Goal: Information Seeking & Learning: Learn about a topic

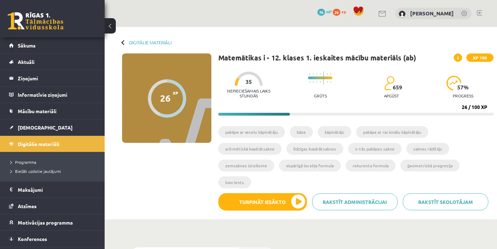
scroll to position [319, 0]
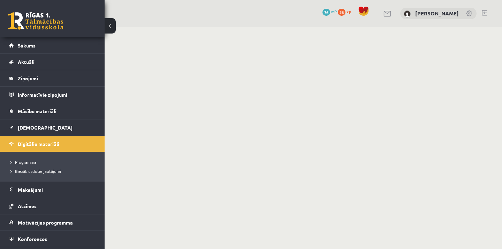
scroll to position [319, 0]
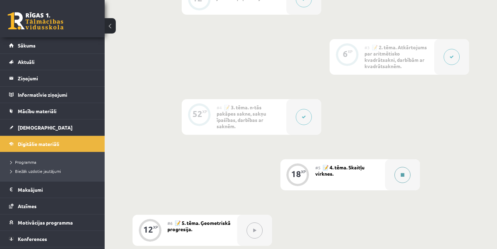
click at [395, 173] on button at bounding box center [402, 175] width 16 height 16
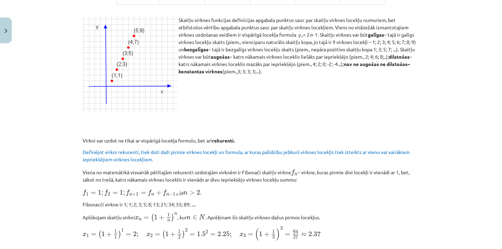
scroll to position [275, 0]
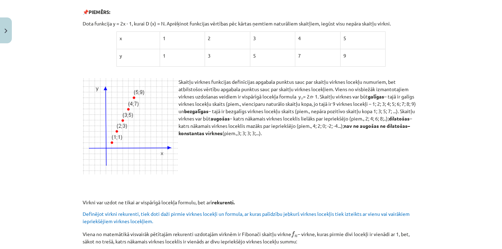
drag, startPoint x: 270, startPoint y: 119, endPoint x: 241, endPoint y: 124, distance: 28.7
click at [268, 119] on p "Skaitļu virknes funkcijas definīcijas apgabala punktus sauc par skaitļu virknes…" at bounding box center [251, 107] width 337 height 59
click at [253, 123] on p "Skaitļu virknes funkcijas definīcijas apgabala punktus sauc par skaitļu virknes…" at bounding box center [251, 107] width 337 height 59
click at [255, 121] on p "Skaitļu virknes funkcijas definīcijas apgabala punktus sauc par skaitļu virknes…" at bounding box center [251, 107] width 337 height 59
click at [239, 126] on p "Skaitļu virknes funkcijas definīcijas apgabala punktus sauc par skaitļu virknes…" at bounding box center [251, 107] width 337 height 59
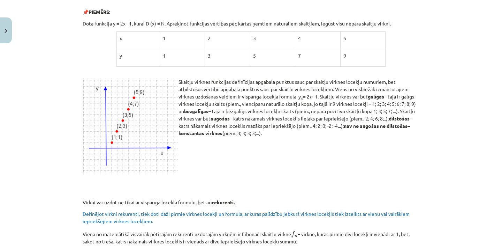
click at [212, 143] on p at bounding box center [251, 144] width 337 height 7
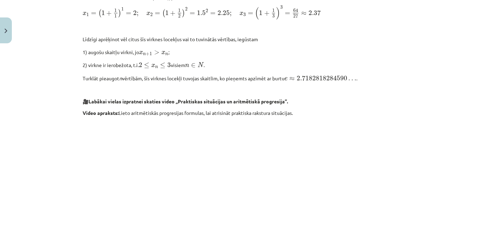
scroll to position [697, 0]
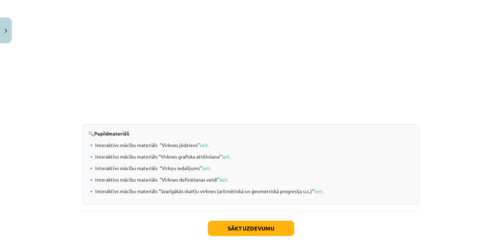
click at [325, 137] on div "🔍 Papildmateriāli 🔹 Interaktīvs mācību materiāls “Virknes jēdziens” šeit. 🔹 Int…" at bounding box center [251, 164] width 337 height 80
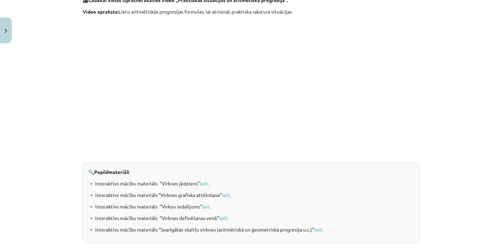
scroll to position [729, 0]
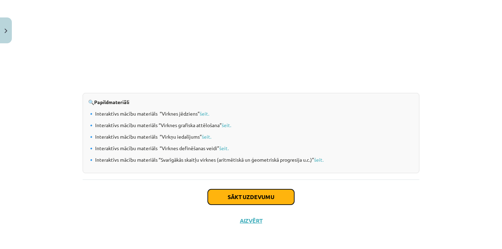
click at [283, 199] on button "Sākt uzdevumu" at bounding box center [251, 196] width 86 height 15
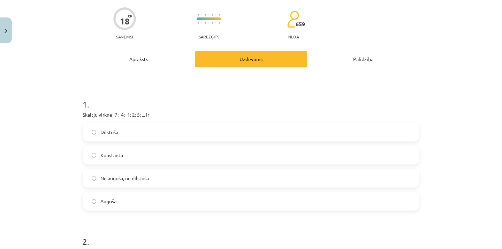
scroll to position [0, 0]
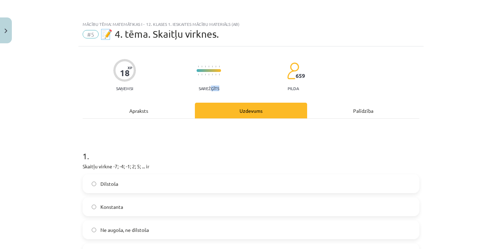
drag, startPoint x: 208, startPoint y: 87, endPoint x: 219, endPoint y: 89, distance: 11.2
click at [219, 89] on div "18 XP Saņemsi Sarežģīts 659 pilda" at bounding box center [251, 73] width 337 height 36
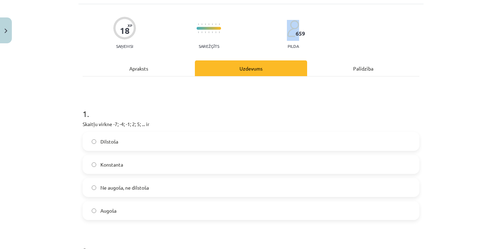
scroll to position [105, 0]
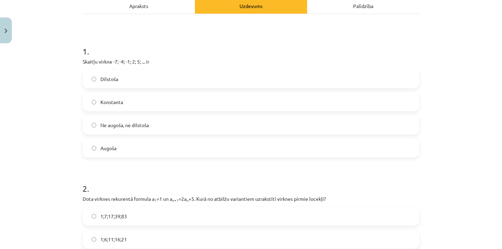
click at [133, 127] on span "Ne augoša, ne dilstoša" at bounding box center [124, 124] width 48 height 7
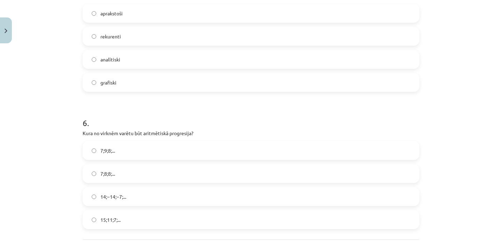
scroll to position [747, 0]
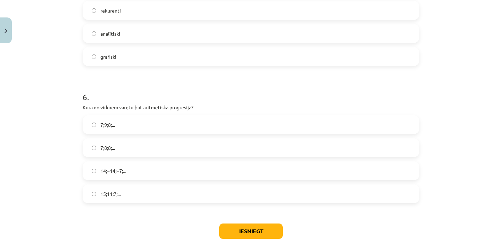
click at [118, 195] on span "15;11;7;..." at bounding box center [110, 193] width 20 height 7
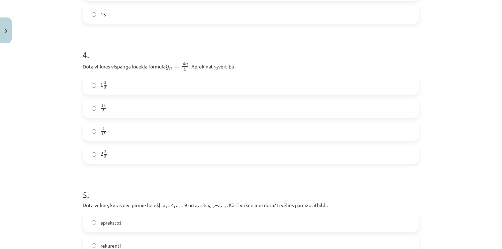
scroll to position [468, 0]
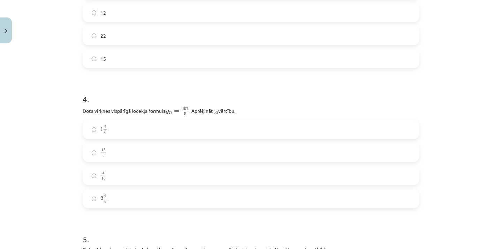
click at [130, 201] on label "2 2 5 2 2 5" at bounding box center [251, 198] width 336 height 17
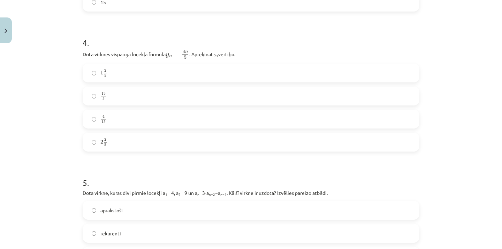
scroll to position [608, 0]
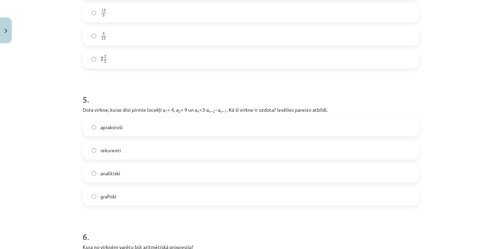
click at [161, 156] on label "rekurenti" at bounding box center [251, 149] width 336 height 17
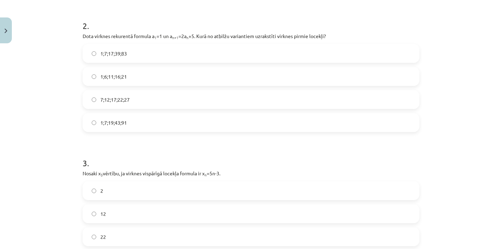
scroll to position [259, 0]
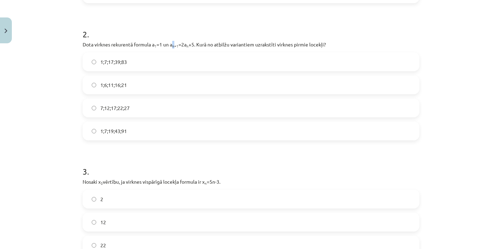
click at [172, 46] on sub "n+1" at bounding box center [175, 45] width 6 height 5
click at [125, 130] on span "1;7;19;43;91" at bounding box center [113, 130] width 27 height 7
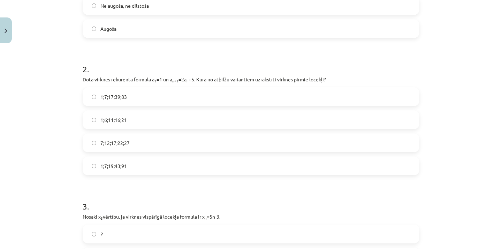
scroll to position [398, 0]
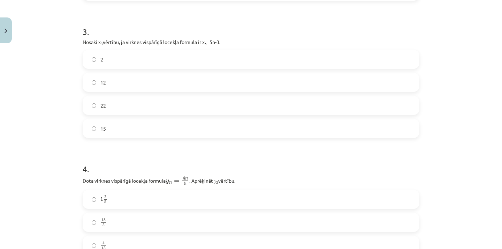
click at [96, 85] on label "12" at bounding box center [251, 82] width 336 height 17
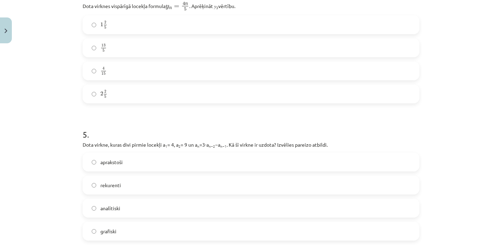
scroll to position [782, 0]
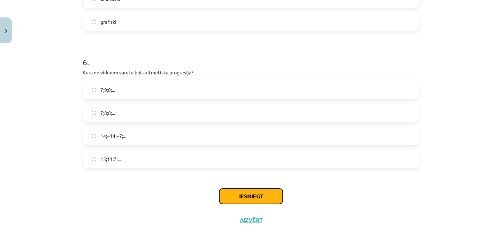
click at [228, 195] on button "Iesniegt" at bounding box center [250, 195] width 63 height 15
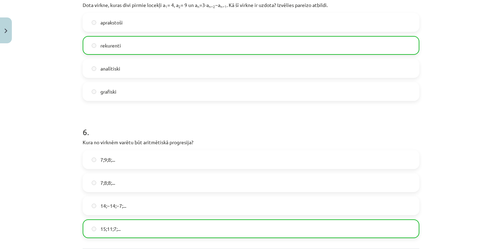
scroll to position [804, 0]
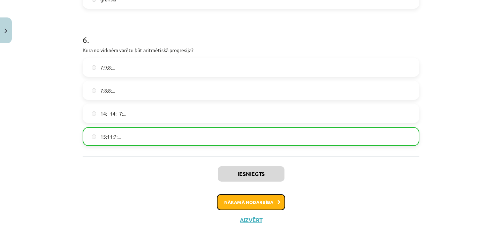
click at [268, 204] on button "Nākamā nodarbība" at bounding box center [251, 202] width 68 height 16
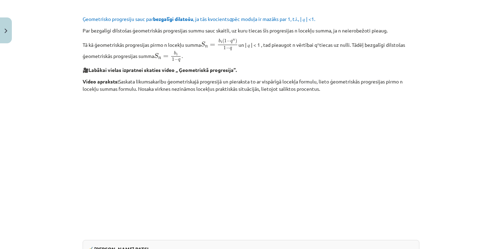
scroll to position [463, 0]
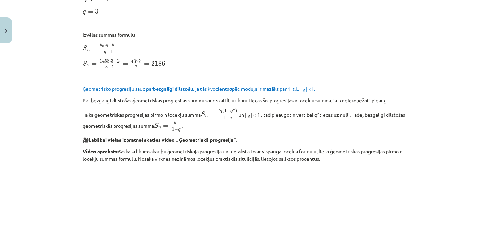
click at [364, 186] on p at bounding box center [251, 229] width 337 height 127
drag, startPoint x: 496, startPoint y: 126, endPoint x: 500, endPoint y: 127, distance: 4.2
click at [499, 126] on div "Mācību tēma: Matemātikas i - 12. klases 1. ieskaites mācību materiāls (ab) #6 📝…" at bounding box center [251, 124] width 502 height 249
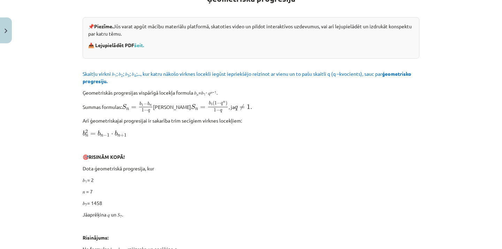
scroll to position [0, 0]
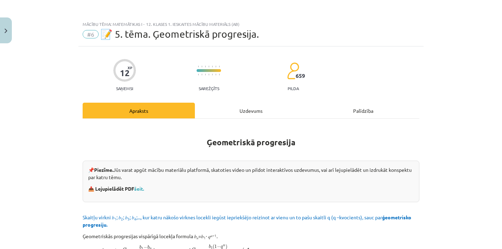
click at [90, 36] on span "#6" at bounding box center [91, 34] width 16 height 8
click at [143, 37] on span "📝 5. tēma. Ģeometriskā progresija." at bounding box center [179, 34] width 159 height 12
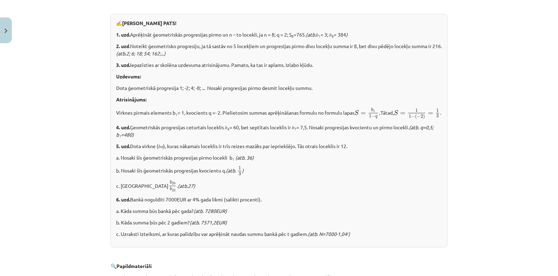
scroll to position [767, 0]
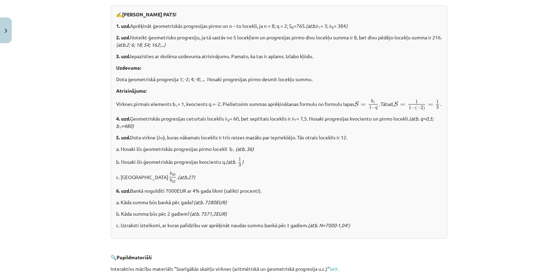
click at [502, 216] on div "Mācību tēma: Matemātikas i - 12. klases 1. ieskaites mācību materiāls (ab) #6 📝…" at bounding box center [279, 138] width 558 height 276
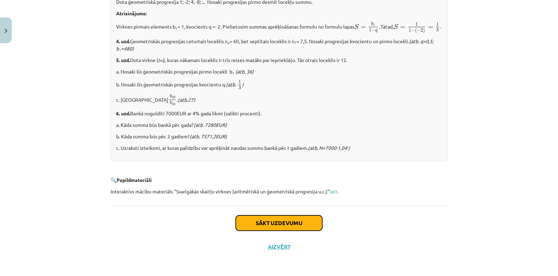
click at [295, 227] on button "Sākt uzdevumu" at bounding box center [279, 223] width 86 height 15
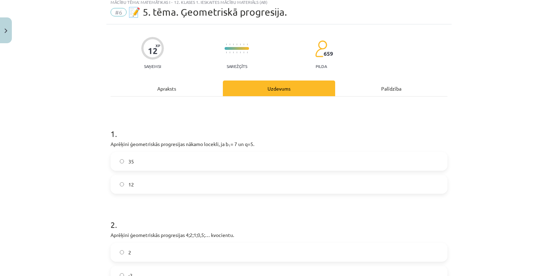
scroll to position [17, 0]
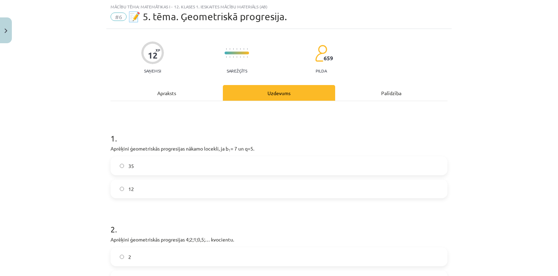
click at [288, 165] on label "35" at bounding box center [279, 165] width 336 height 17
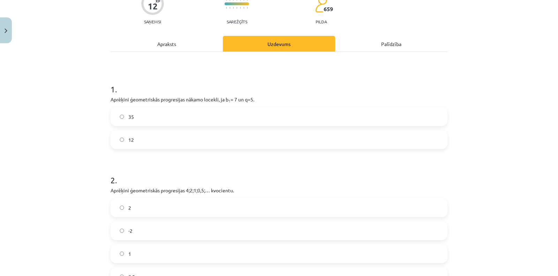
scroll to position [95, 0]
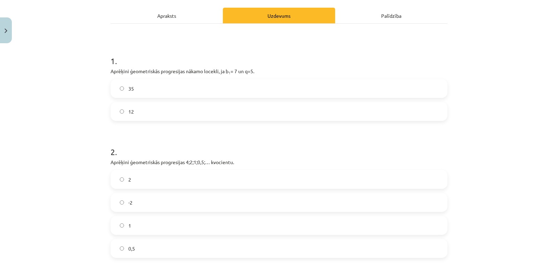
click at [181, 182] on label "2" at bounding box center [279, 179] width 336 height 17
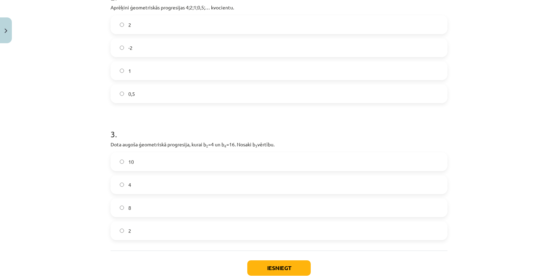
scroll to position [294, 0]
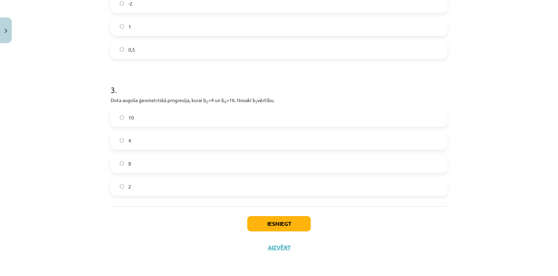
click at [190, 166] on label "8" at bounding box center [279, 163] width 336 height 17
click at [277, 223] on button "Iesniegt" at bounding box center [278, 223] width 63 height 15
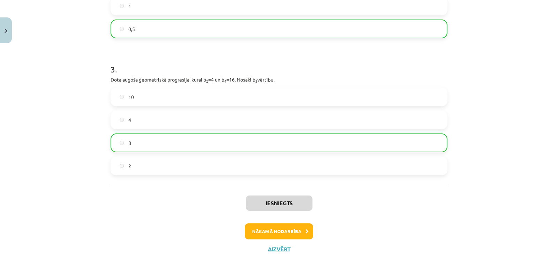
scroll to position [316, 0]
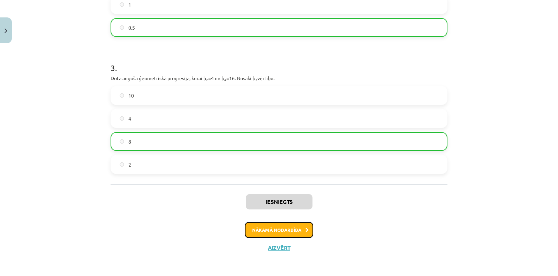
click at [285, 226] on button "Nākamā nodarbība" at bounding box center [279, 230] width 68 height 16
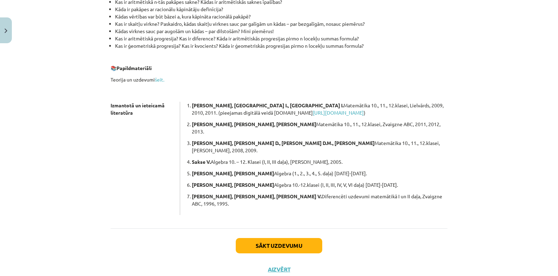
scroll to position [86, 0]
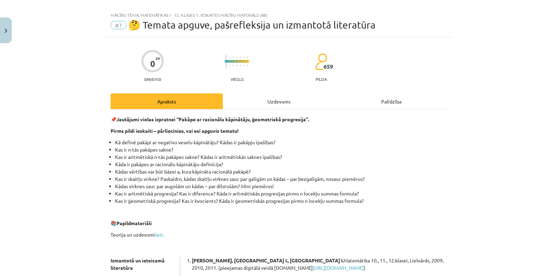
click at [299, 100] on div "Uzdevums" at bounding box center [279, 101] width 112 height 16
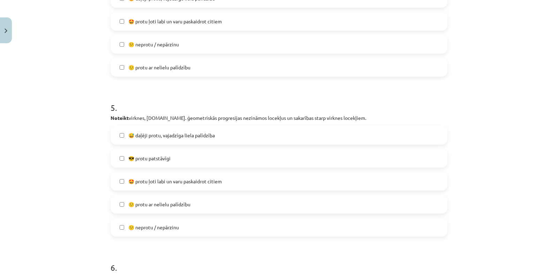
scroll to position [852, 0]
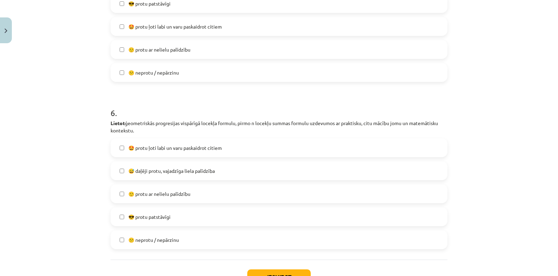
click at [222, 210] on label "😎 protu patstāvīgi" at bounding box center [279, 216] width 336 height 17
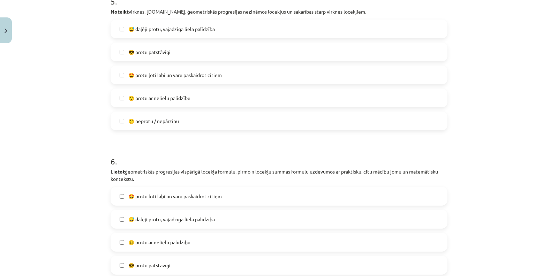
scroll to position [736, 0]
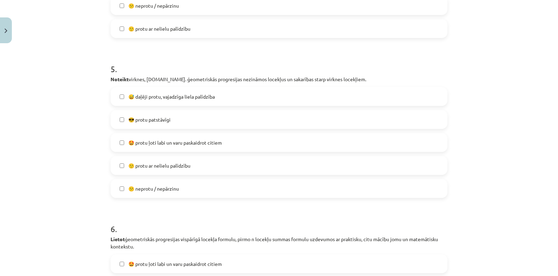
click at [180, 122] on label "😎 protu patstāvīgi" at bounding box center [279, 119] width 336 height 17
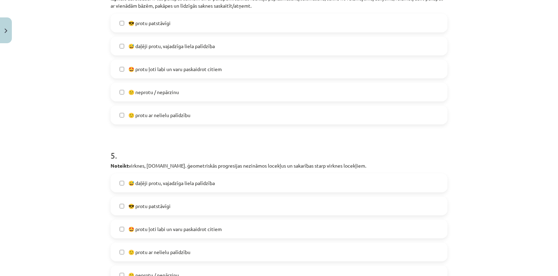
scroll to position [620, 0]
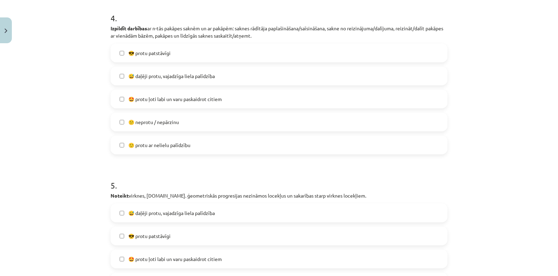
click at [194, 147] on label "🙂 protu ar nelielu palīdzību" at bounding box center [279, 144] width 336 height 17
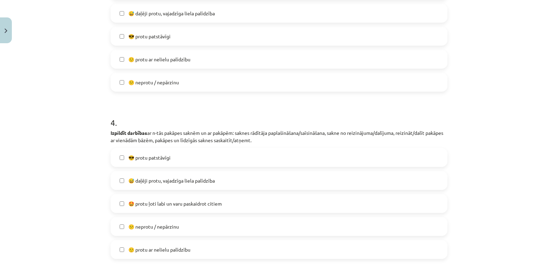
scroll to position [465, 0]
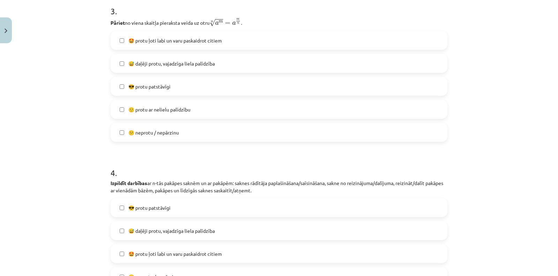
click at [197, 115] on label "🙂 protu ar nelielu palīdzību" at bounding box center [279, 109] width 336 height 17
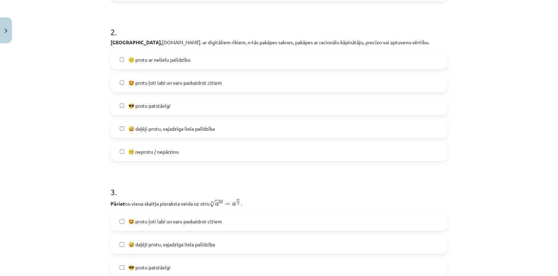
scroll to position [271, 0]
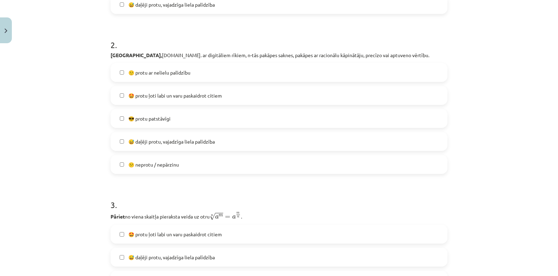
click at [182, 73] on span "🙂 protu ar nelielu palīdzību" at bounding box center [159, 72] width 62 height 7
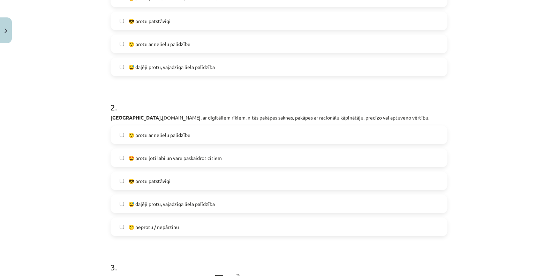
scroll to position [155, 0]
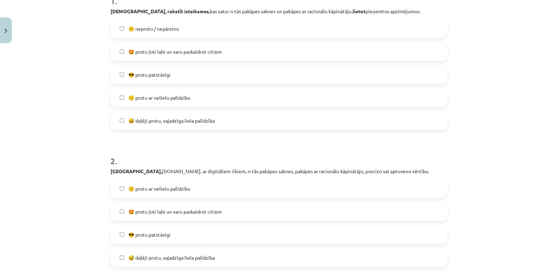
click at [203, 103] on label "🙂 protu ar nelielu palīdzību" at bounding box center [279, 97] width 336 height 17
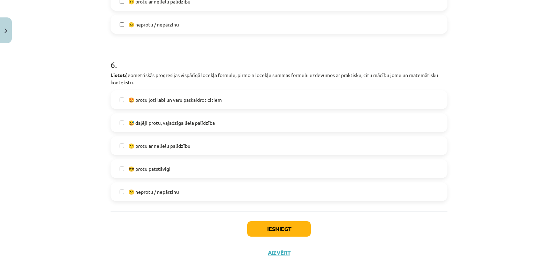
scroll to position [906, 0]
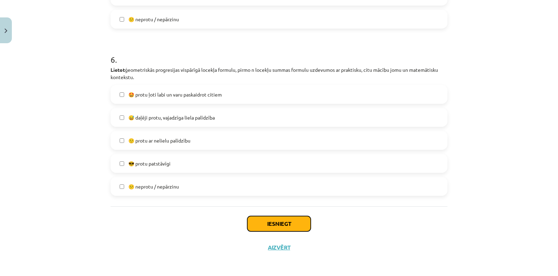
click at [272, 225] on button "Iesniegt" at bounding box center [278, 223] width 63 height 15
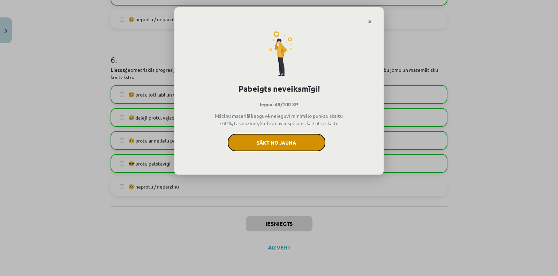
click at [290, 139] on button "Sākt no jauna" at bounding box center [277, 142] width 98 height 17
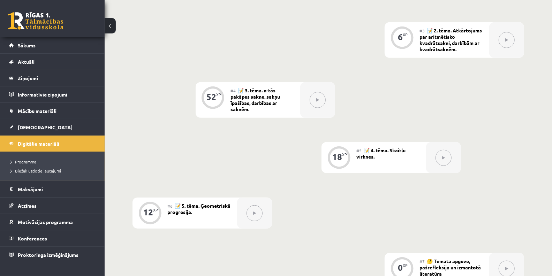
scroll to position [448, 0]
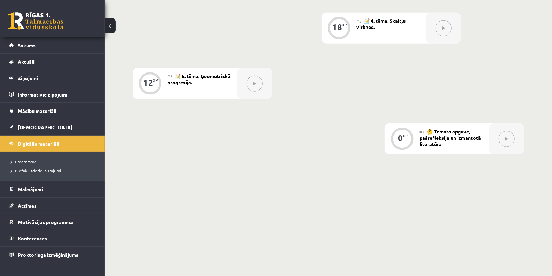
click at [448, 146] on div "#7 🤔 Temata apguve, pašrefleksija un izmantotā literatūra" at bounding box center [455, 138] width 70 height 31
click at [503, 140] on button at bounding box center [507, 139] width 16 height 16
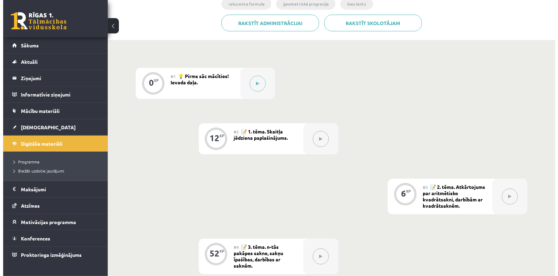
scroll to position [99, 0]
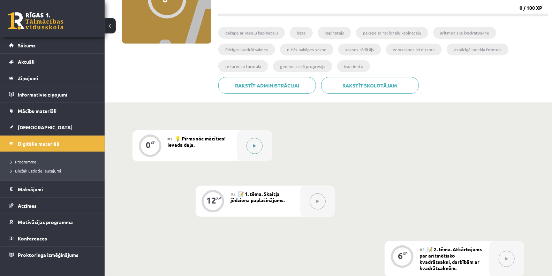
click at [258, 149] on button at bounding box center [255, 146] width 16 height 16
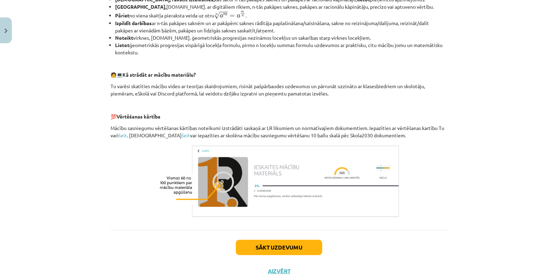
scroll to position [284, 0]
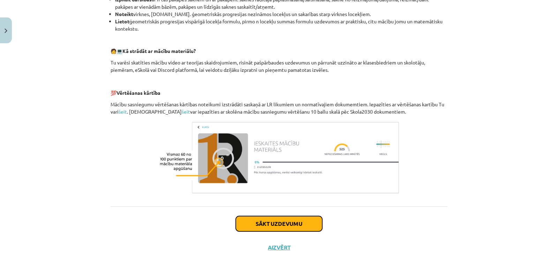
click at [303, 217] on button "Sākt uzdevumu" at bounding box center [279, 223] width 86 height 15
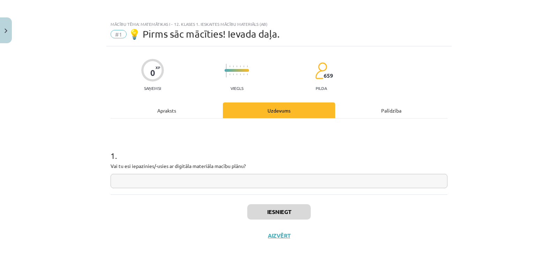
click at [297, 188] on div "1 . Vai tu esi iepazinies/-usies ar digitāla materiāla macību plānu?" at bounding box center [279, 157] width 337 height 76
click at [295, 184] on input "text" at bounding box center [279, 181] width 337 height 14
type input "**"
click at [296, 209] on button "Iesniegt" at bounding box center [278, 211] width 63 height 15
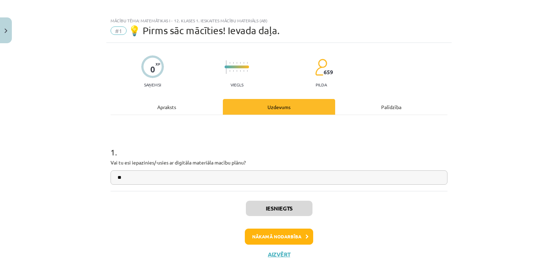
scroll to position [10, 0]
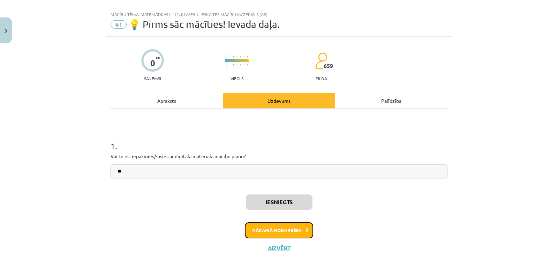
click at [287, 233] on button "Nākamā nodarbība" at bounding box center [279, 231] width 68 height 16
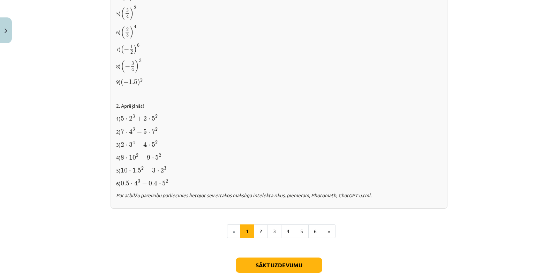
scroll to position [714, 0]
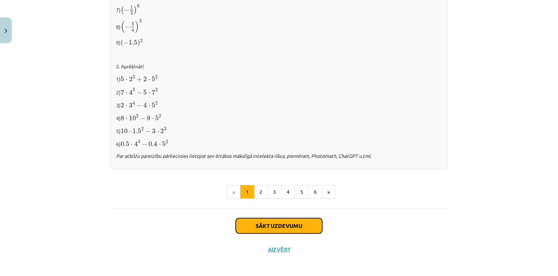
click at [301, 220] on button "Sākt uzdevumu" at bounding box center [279, 225] width 86 height 15
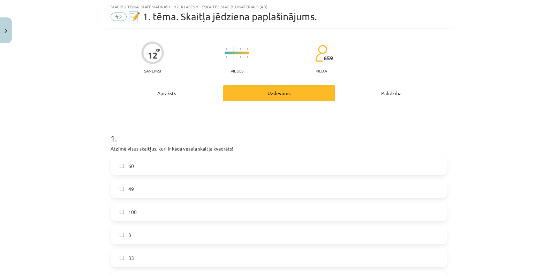
scroll to position [95, 0]
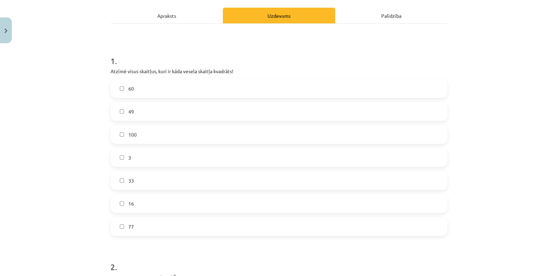
click at [177, 201] on label "16" at bounding box center [279, 203] width 336 height 17
click at [148, 128] on label "100" at bounding box center [279, 134] width 336 height 17
click at [147, 112] on label "49" at bounding box center [279, 111] width 336 height 17
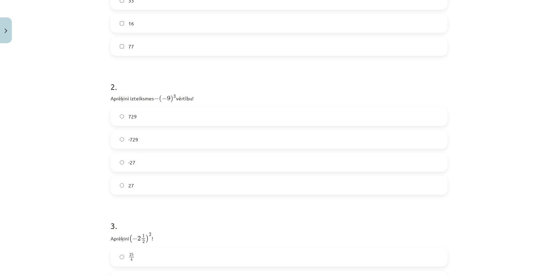
scroll to position [353, 0]
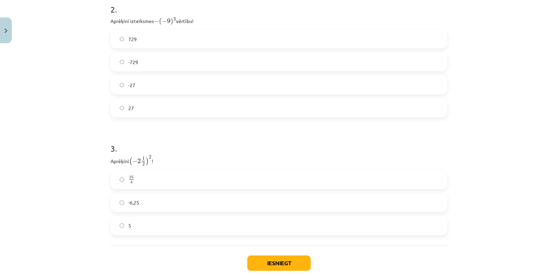
drag, startPoint x: 197, startPoint y: 182, endPoint x: 190, endPoint y: 166, distance: 18.1
click at [195, 186] on label "25 4 25 4" at bounding box center [279, 179] width 336 height 17
click at [160, 63] on label "-729" at bounding box center [279, 61] width 336 height 17
click at [277, 262] on button "Iesniegt" at bounding box center [278, 263] width 63 height 15
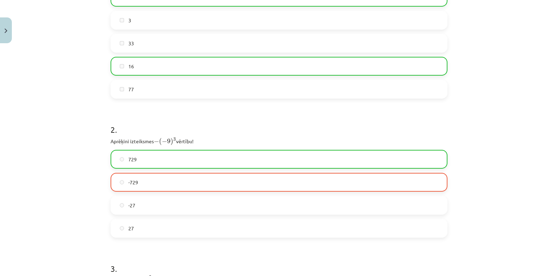
scroll to position [413, 0]
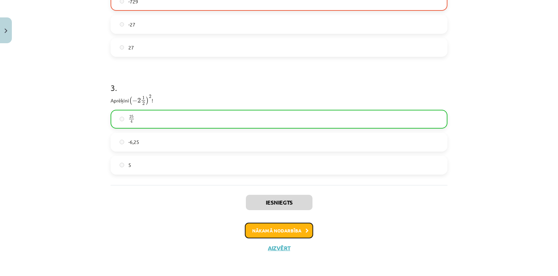
click at [306, 229] on icon at bounding box center [307, 231] width 3 height 5
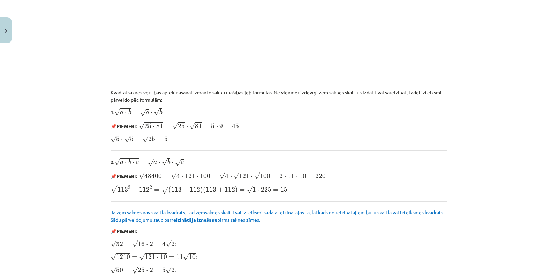
scroll to position [792, 0]
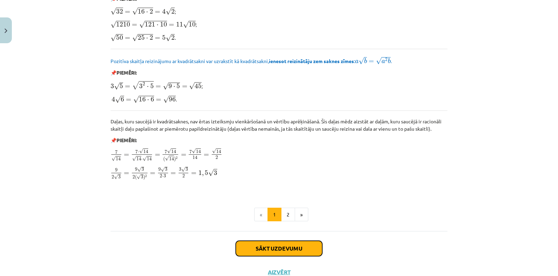
click at [295, 243] on button "Sākt uzdevumu" at bounding box center [279, 248] width 86 height 15
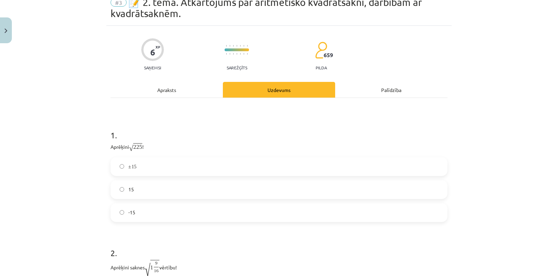
scroll to position [17, 0]
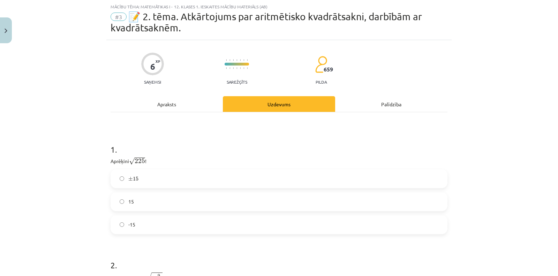
click at [159, 202] on label "15" at bounding box center [279, 201] width 336 height 17
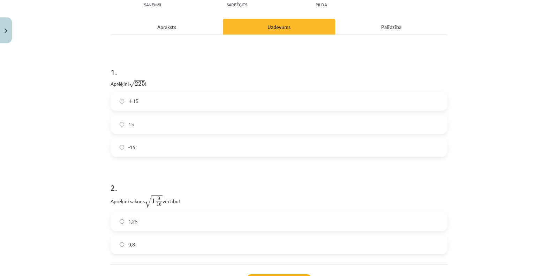
scroll to position [153, 0]
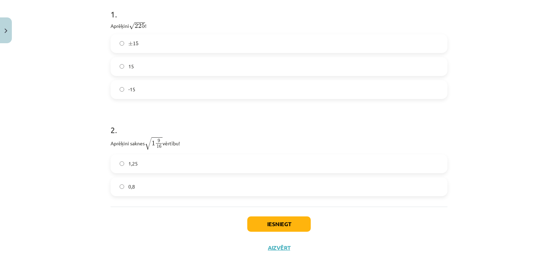
click at [137, 159] on label "1,25" at bounding box center [279, 163] width 336 height 17
drag, startPoint x: 282, startPoint y: 230, endPoint x: 281, endPoint y: 226, distance: 4.7
click at [282, 229] on button "Iesniegt" at bounding box center [278, 224] width 63 height 15
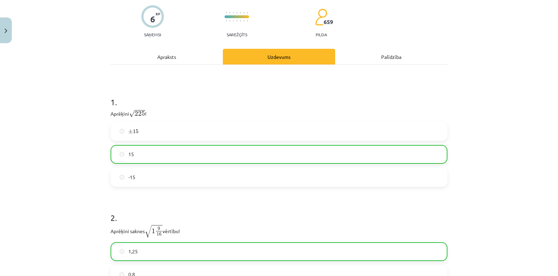
scroll to position [0, 0]
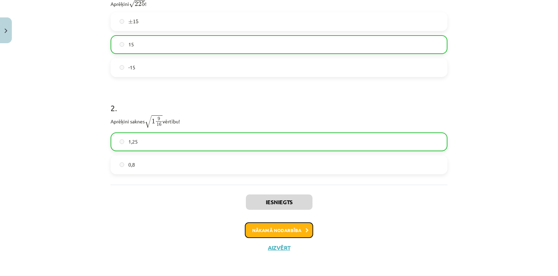
click at [295, 231] on button "Nākamā nodarbība" at bounding box center [279, 231] width 68 height 16
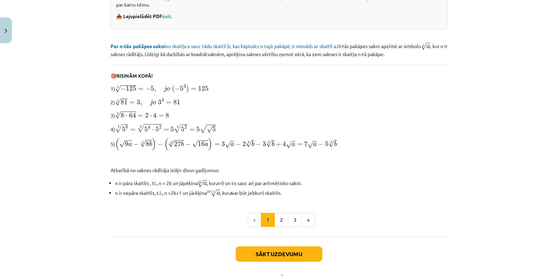
scroll to position [17, 0]
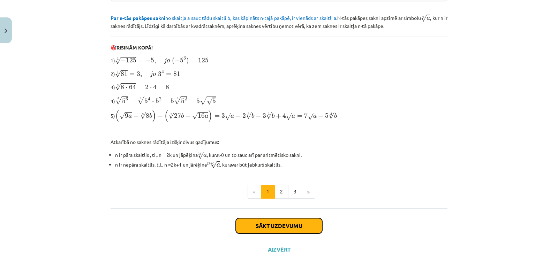
click at [305, 223] on button "Sākt uzdevumu" at bounding box center [279, 225] width 86 height 15
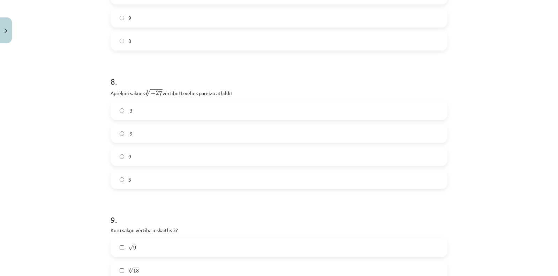
scroll to position [947, 0]
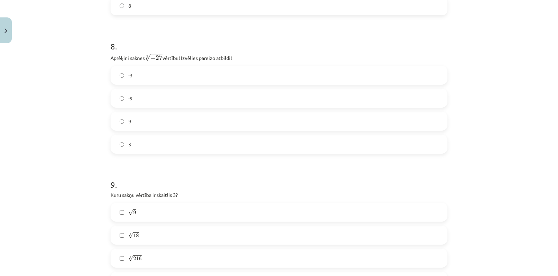
click at [147, 76] on label "-3" at bounding box center [279, 75] width 336 height 17
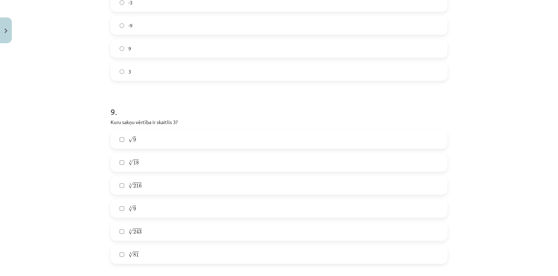
scroll to position [1102, 0]
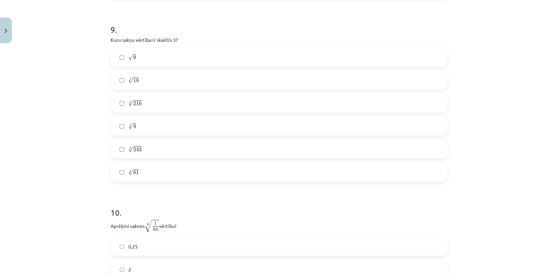
click at [133, 54] on label "√ 9 9" at bounding box center [279, 56] width 336 height 17
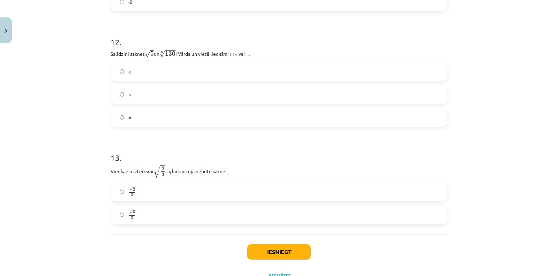
scroll to position [1500, 0]
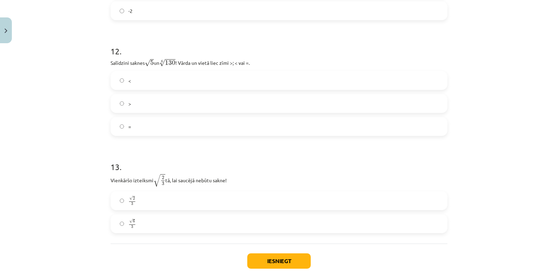
click at [160, 222] on label "√ 6 3 6 3" at bounding box center [279, 223] width 336 height 17
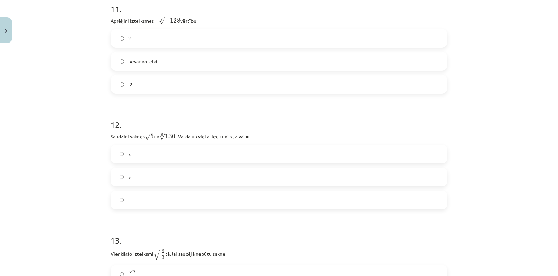
scroll to position [1423, 0]
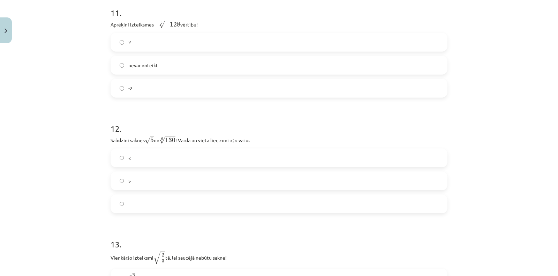
click at [154, 162] on label "<" at bounding box center [279, 157] width 336 height 17
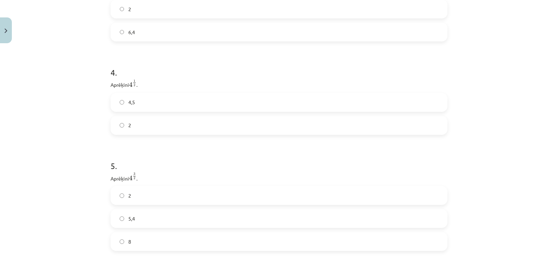
scroll to position [492, 0]
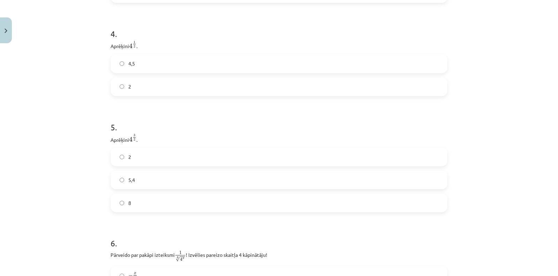
click at [171, 81] on label "2" at bounding box center [279, 86] width 336 height 17
click at [156, 198] on label "8" at bounding box center [279, 202] width 336 height 17
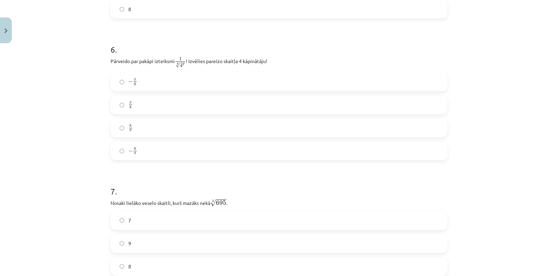
scroll to position [725, 0]
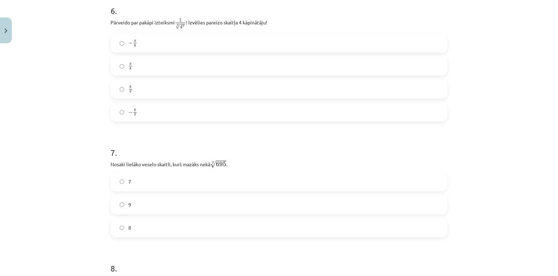
click at [182, 236] on label "8" at bounding box center [279, 227] width 336 height 17
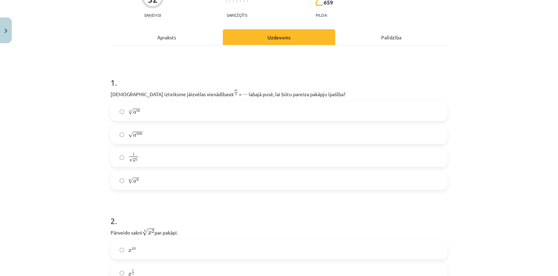
scroll to position [66, 0]
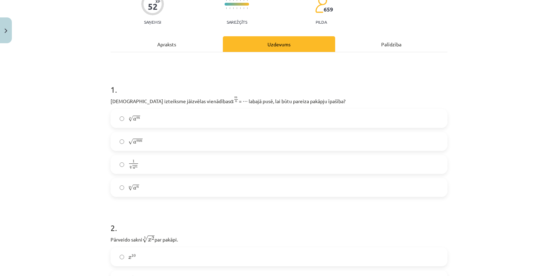
click at [172, 116] on label "n √ a m a m n" at bounding box center [279, 118] width 336 height 17
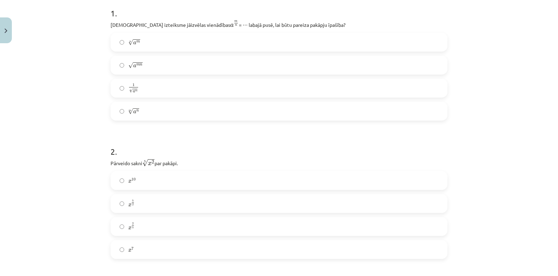
scroll to position [221, 0]
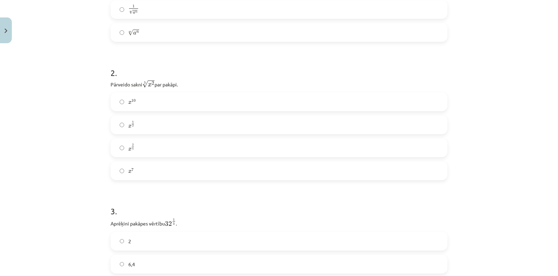
click at [197, 155] on label "x 2 5 x 2 5" at bounding box center [279, 147] width 336 height 17
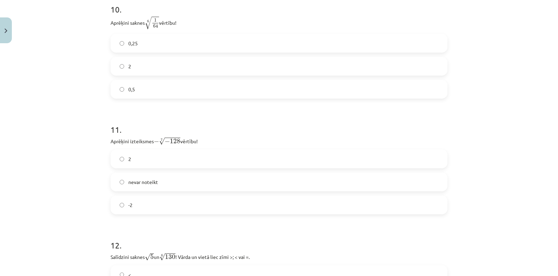
scroll to position [1306, 0]
click at [266, 160] on label "2" at bounding box center [279, 158] width 336 height 17
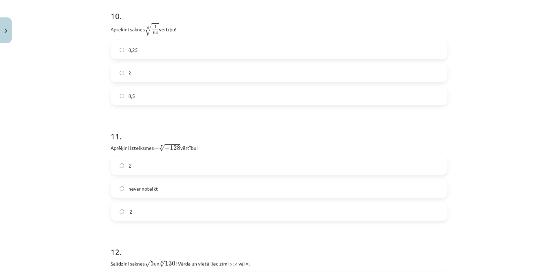
scroll to position [1268, 0]
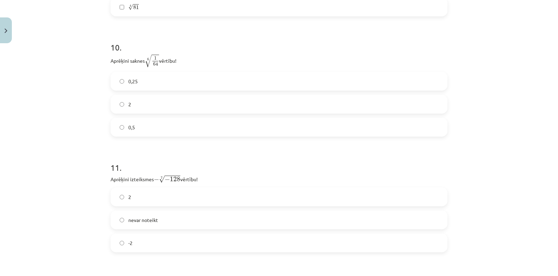
drag, startPoint x: 171, startPoint y: 135, endPoint x: 163, endPoint y: 134, distance: 8.7
click at [171, 135] on label "0,5" at bounding box center [279, 127] width 336 height 17
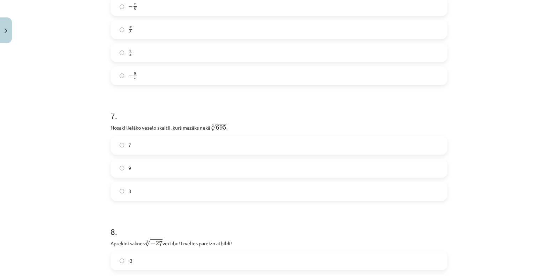
scroll to position [686, 0]
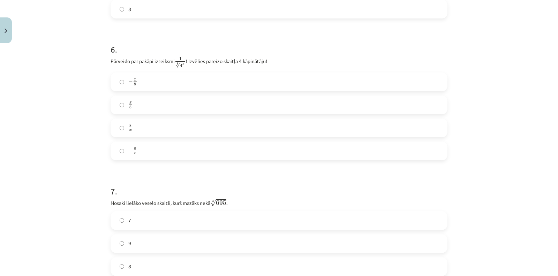
click at [143, 126] on label "8 x 8 x" at bounding box center [279, 127] width 336 height 17
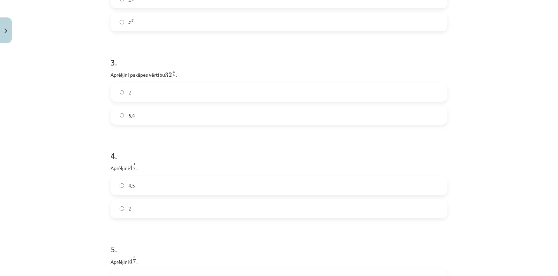
scroll to position [338, 0]
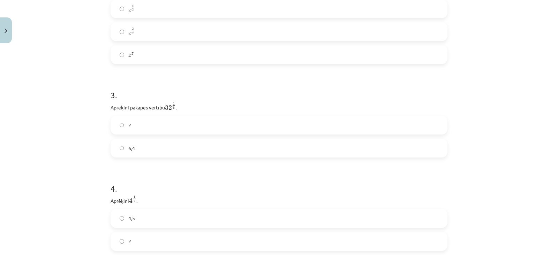
click at [144, 125] on label "2" at bounding box center [279, 124] width 336 height 17
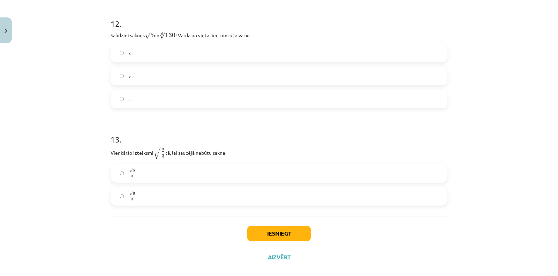
scroll to position [1539, 0]
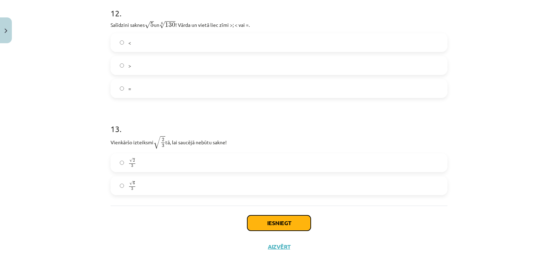
click at [295, 220] on button "Iesniegt" at bounding box center [278, 223] width 63 height 15
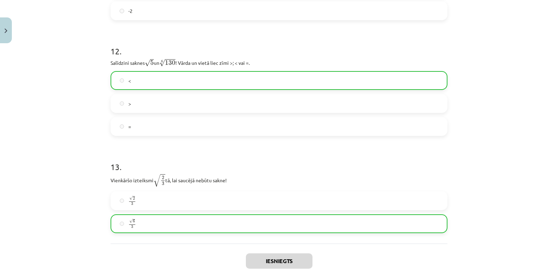
scroll to position [1561, 0]
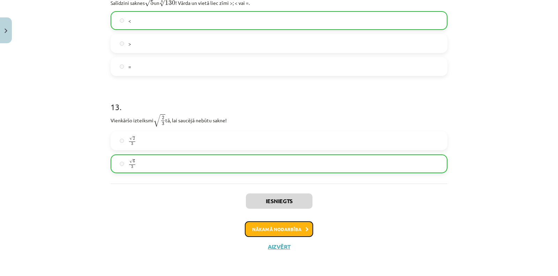
click at [302, 227] on button "Nākamā nodarbība" at bounding box center [279, 229] width 68 height 16
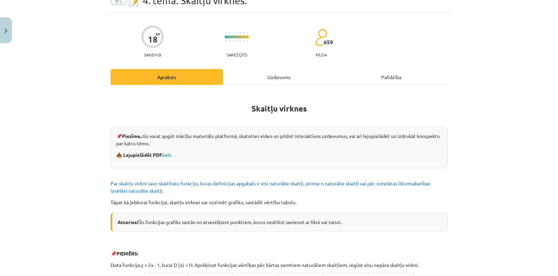
scroll to position [17, 0]
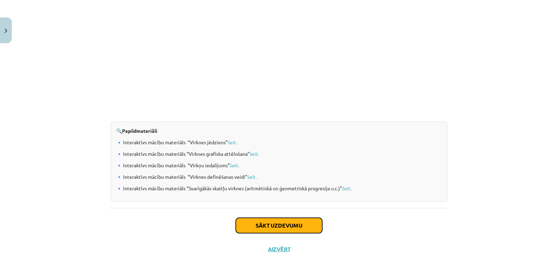
click at [300, 223] on button "Sākt uzdevumu" at bounding box center [279, 225] width 86 height 15
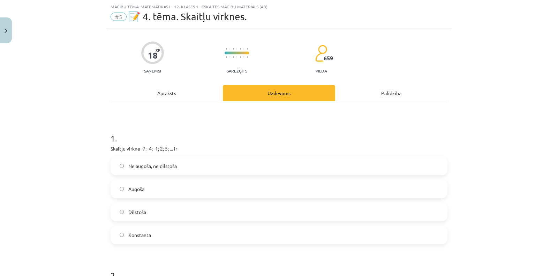
click at [217, 190] on label "Augoša" at bounding box center [279, 188] width 336 height 17
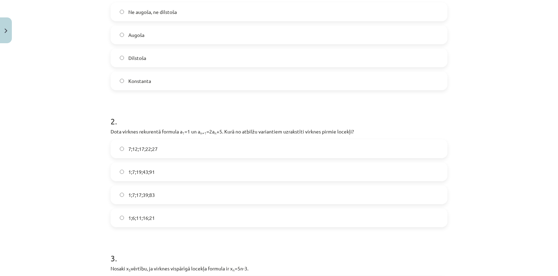
scroll to position [172, 0]
click at [204, 174] on label "1;7;19;43;91" at bounding box center [279, 171] width 336 height 17
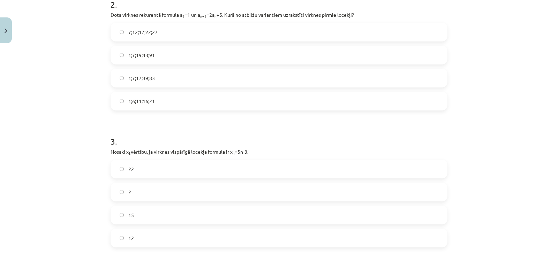
click at [195, 241] on label "12" at bounding box center [279, 237] width 336 height 17
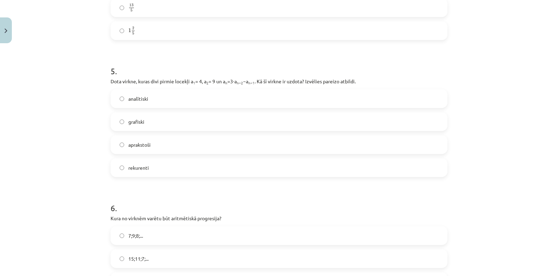
scroll to position [637, 0]
click at [182, 171] on label "rekurenti" at bounding box center [279, 166] width 336 height 17
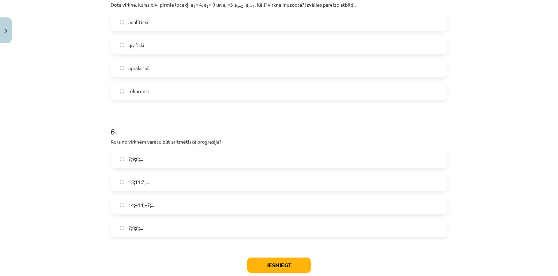
scroll to position [754, 0]
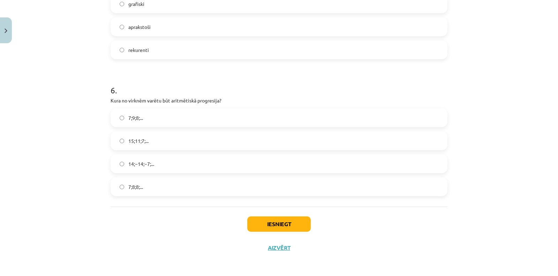
click at [166, 145] on label "15;11;7;..." at bounding box center [279, 140] width 336 height 17
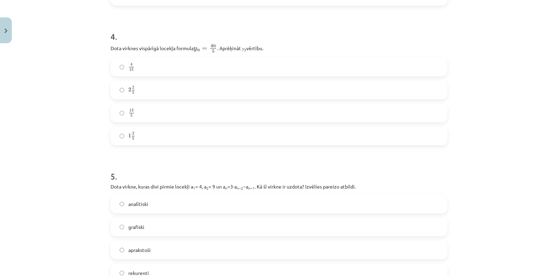
scroll to position [521, 0]
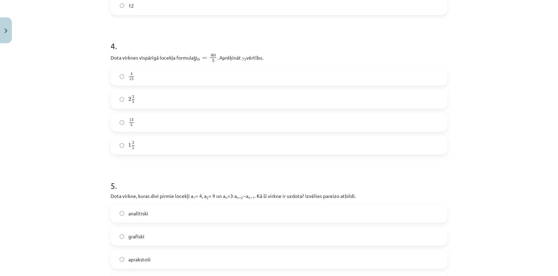
click at [208, 104] on label "2 2 5 2 2 5" at bounding box center [279, 99] width 336 height 17
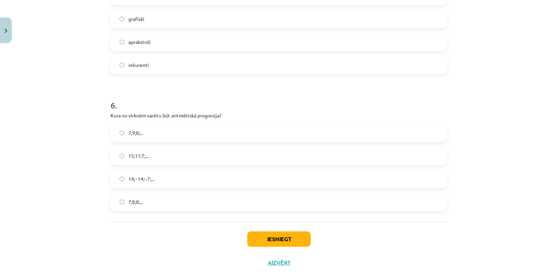
scroll to position [754, 0]
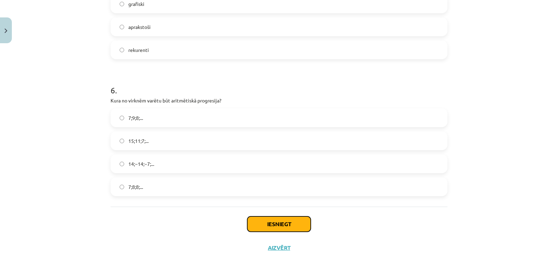
click at [299, 222] on button "Iesniegt" at bounding box center [278, 224] width 63 height 15
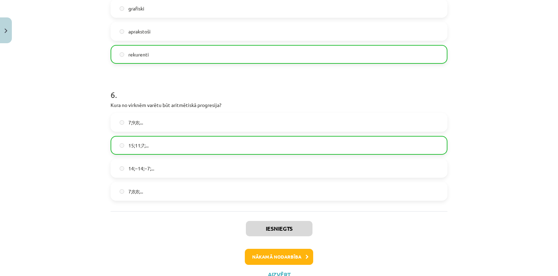
scroll to position [776, 0]
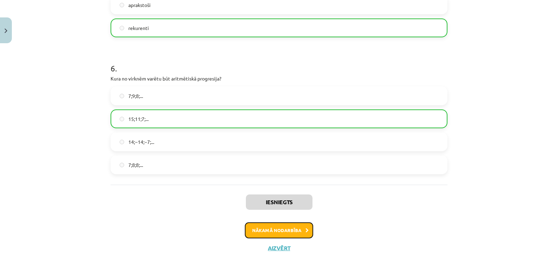
click at [298, 232] on button "Nākamā nodarbība" at bounding box center [279, 231] width 68 height 16
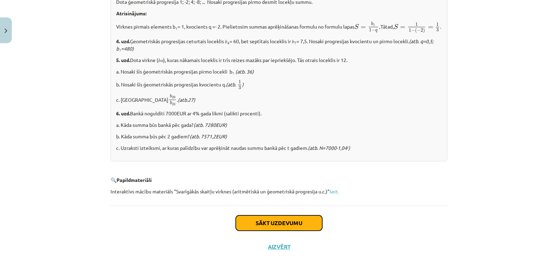
click at [300, 222] on button "Sākt uzdevumu" at bounding box center [279, 223] width 86 height 15
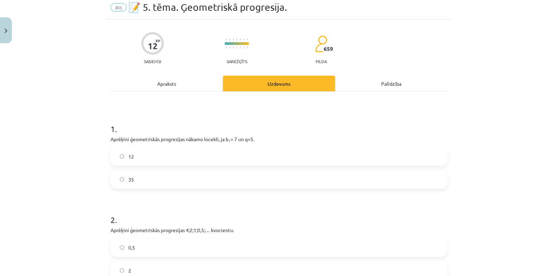
scroll to position [17, 0]
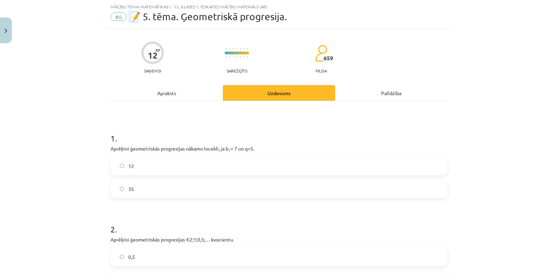
click at [265, 185] on label "35" at bounding box center [279, 188] width 336 height 17
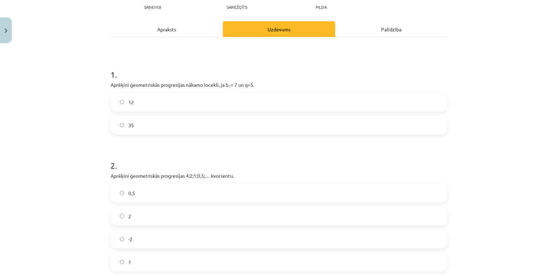
scroll to position [172, 0]
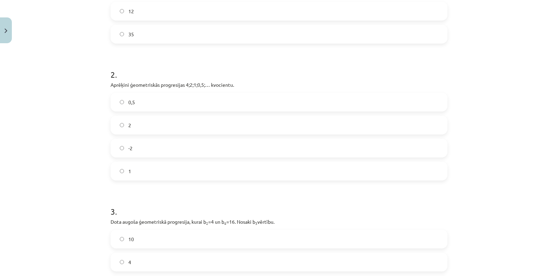
click at [197, 125] on label "2" at bounding box center [279, 124] width 336 height 17
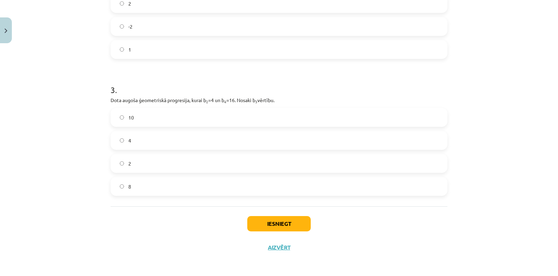
click at [254, 182] on label "8" at bounding box center [279, 186] width 336 height 17
click at [285, 225] on button "Iesniegt" at bounding box center [278, 223] width 63 height 15
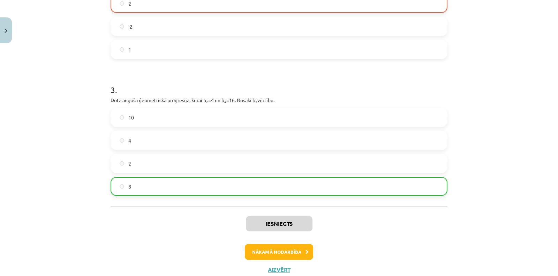
scroll to position [217, 0]
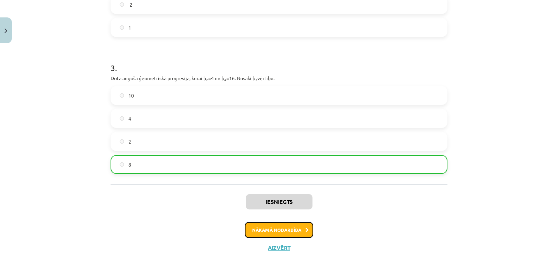
click at [278, 232] on button "Nākamā nodarbība" at bounding box center [279, 230] width 68 height 16
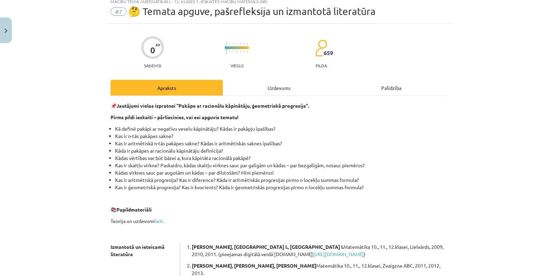
scroll to position [17, 0]
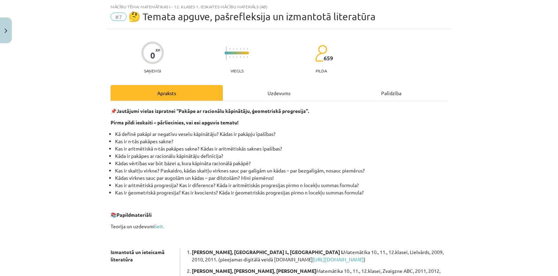
click at [285, 100] on div "Uzdevums" at bounding box center [279, 93] width 112 height 16
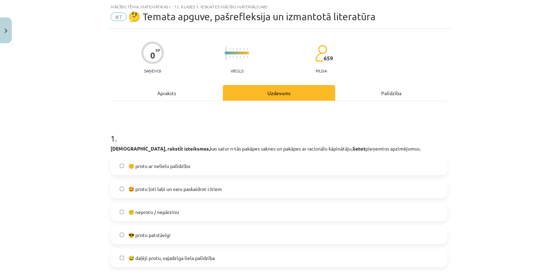
click at [218, 168] on label "🙂 protu ar nelielu palīdzību" at bounding box center [279, 165] width 336 height 17
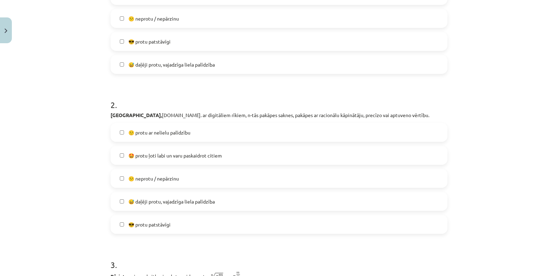
click at [199, 130] on label "🙂 protu ar nelielu palīdzību" at bounding box center [279, 132] width 336 height 17
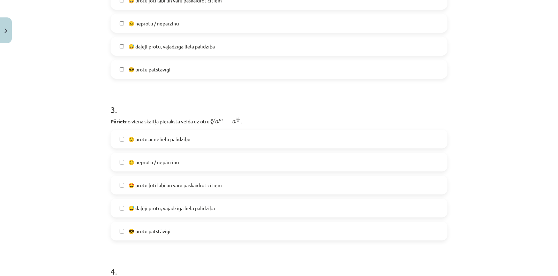
click at [205, 140] on label "🙂 protu ar nelielu palīdzību" at bounding box center [279, 138] width 336 height 17
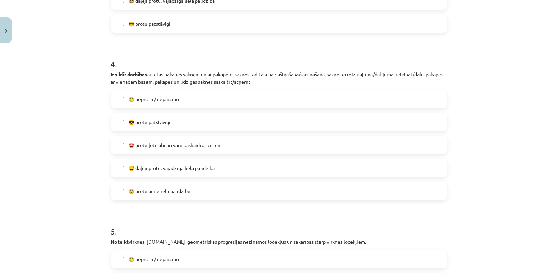
scroll to position [598, 0]
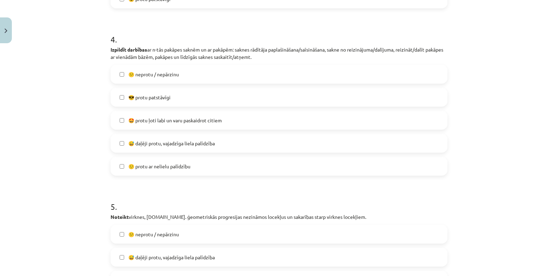
click at [198, 159] on label "🙂 protu ar nelielu palīdzību" at bounding box center [279, 166] width 336 height 17
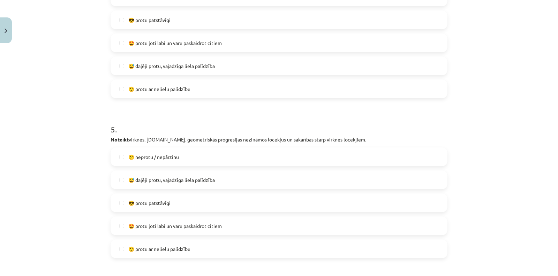
scroll to position [792, 0]
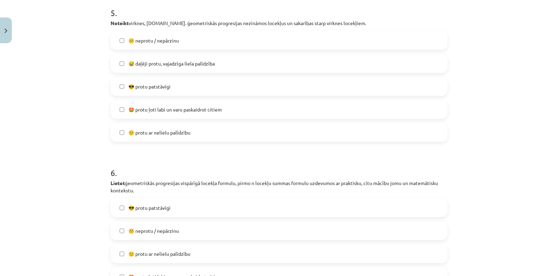
click at [183, 88] on label "😎 protu patstāvīgi" at bounding box center [279, 86] width 336 height 17
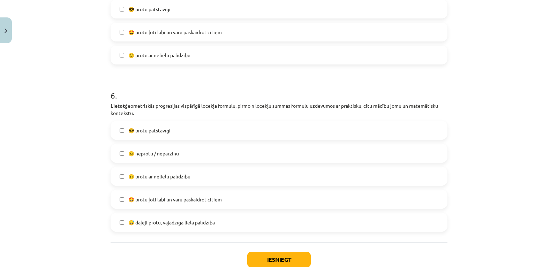
click at [185, 130] on label "😎 protu patstāvīgi" at bounding box center [279, 130] width 336 height 17
click at [292, 265] on button "Iesniegt" at bounding box center [278, 259] width 63 height 15
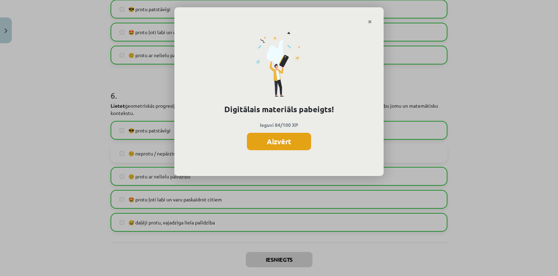
click at [265, 142] on button "Aizvērt" at bounding box center [279, 141] width 64 height 17
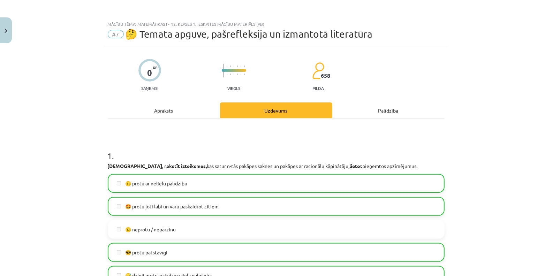
scroll to position [0, 0]
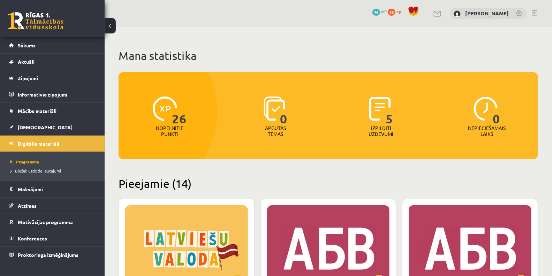
click at [32, 18] on link at bounding box center [36, 20] width 56 height 17
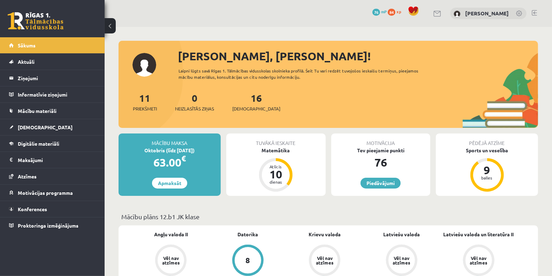
click at [261, 157] on div "Tuvākā ieskaite Matemātika Atlicis 10 dienas" at bounding box center [275, 165] width 99 height 62
click at [271, 150] on div "Matemātika" at bounding box center [275, 150] width 99 height 7
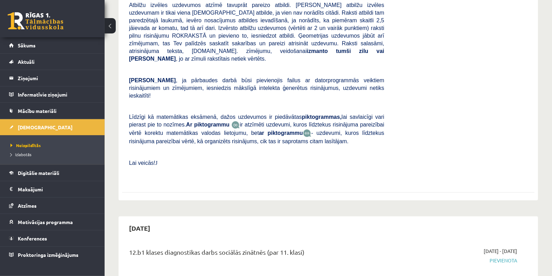
scroll to position [116, 0]
